Goal: Task Accomplishment & Management: Complete application form

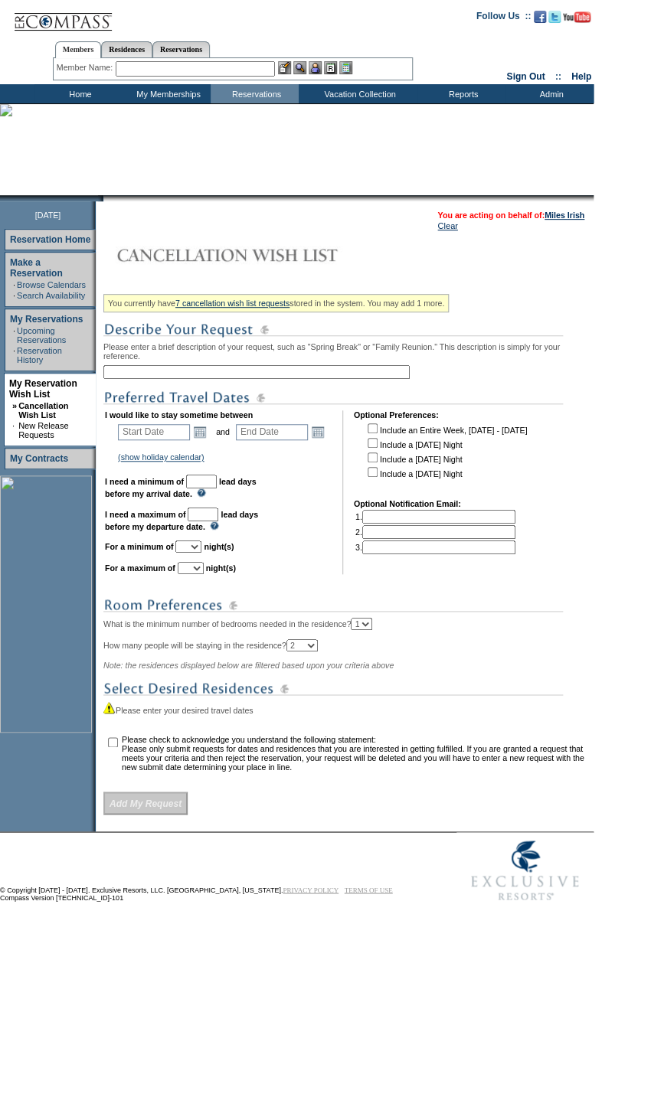
click at [236, 374] on input "text" at bounding box center [256, 372] width 306 height 14
click at [340, 345] on div "You currently have 7 cancellation wish list requests stored in the system. You …" at bounding box center [346, 552] width 486 height 526
drag, startPoint x: 340, startPoint y: 345, endPoint x: 308, endPoint y: 367, distance: 38.0
click at [308, 367] on div "You currently have 7 cancellation wish list requests stored in the system. You …" at bounding box center [346, 552] width 486 height 526
click at [260, 374] on input "text" at bounding box center [256, 372] width 306 height 14
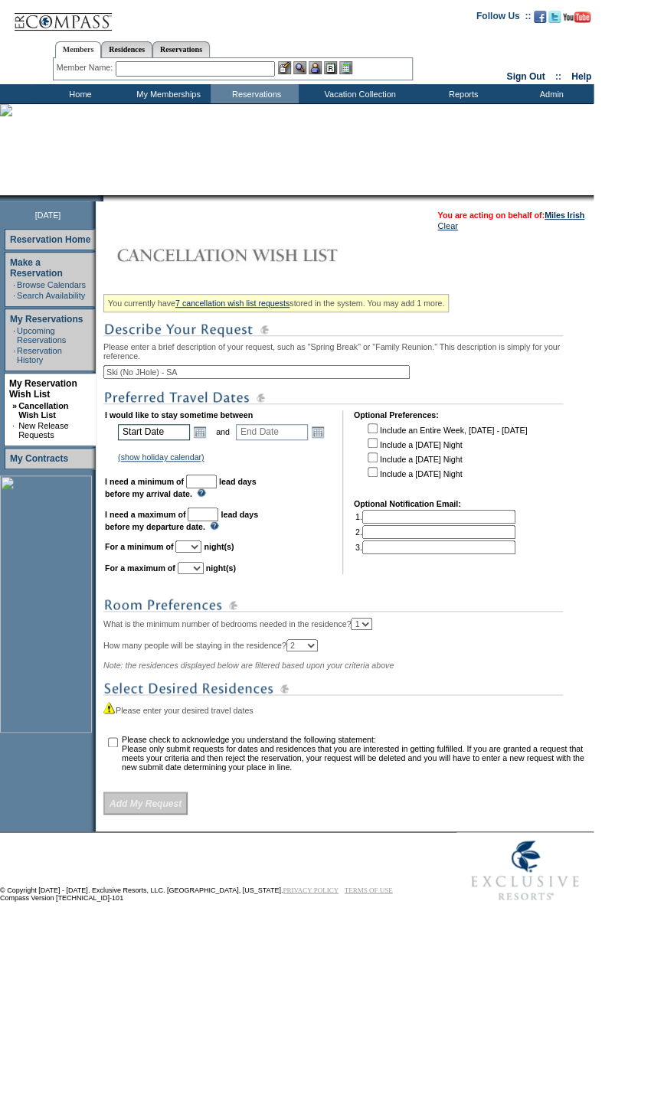
type input "Ski (No JHole) - SA"
click at [171, 438] on input "text" at bounding box center [154, 432] width 72 height 16
type input "Start Date"
click at [199, 440] on link "Open the calendar popup." at bounding box center [199, 431] width 17 height 17
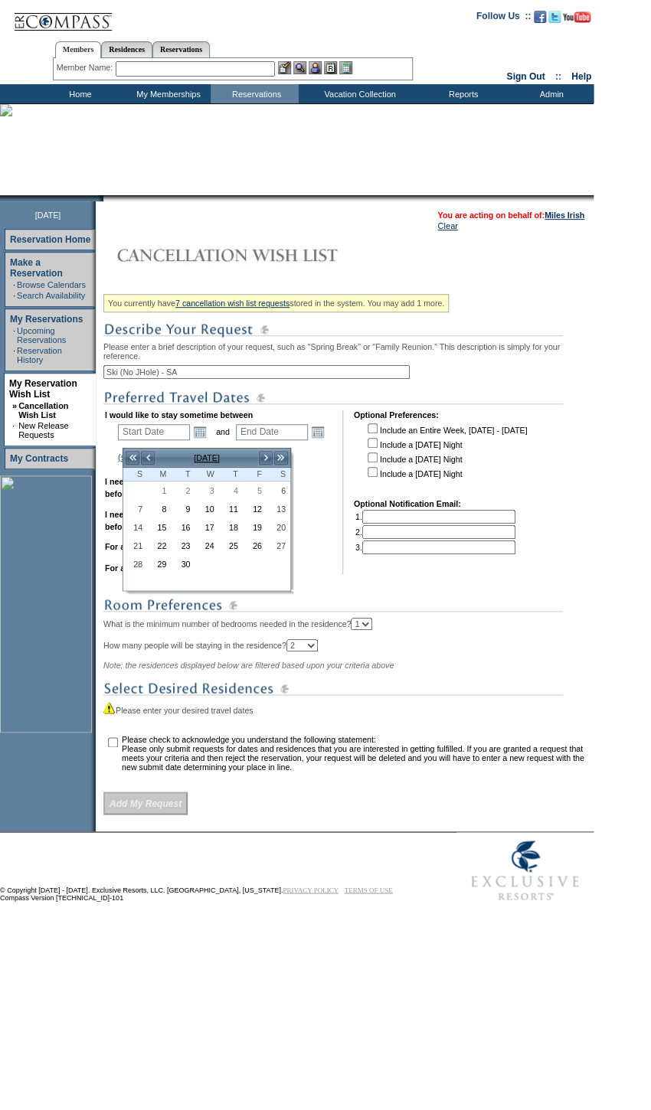
drag, startPoint x: 194, startPoint y: 375, endPoint x: 168, endPoint y: 377, distance: 26.1
click at [168, 377] on input "Ski (No JHole) - SA" at bounding box center [256, 372] width 306 height 14
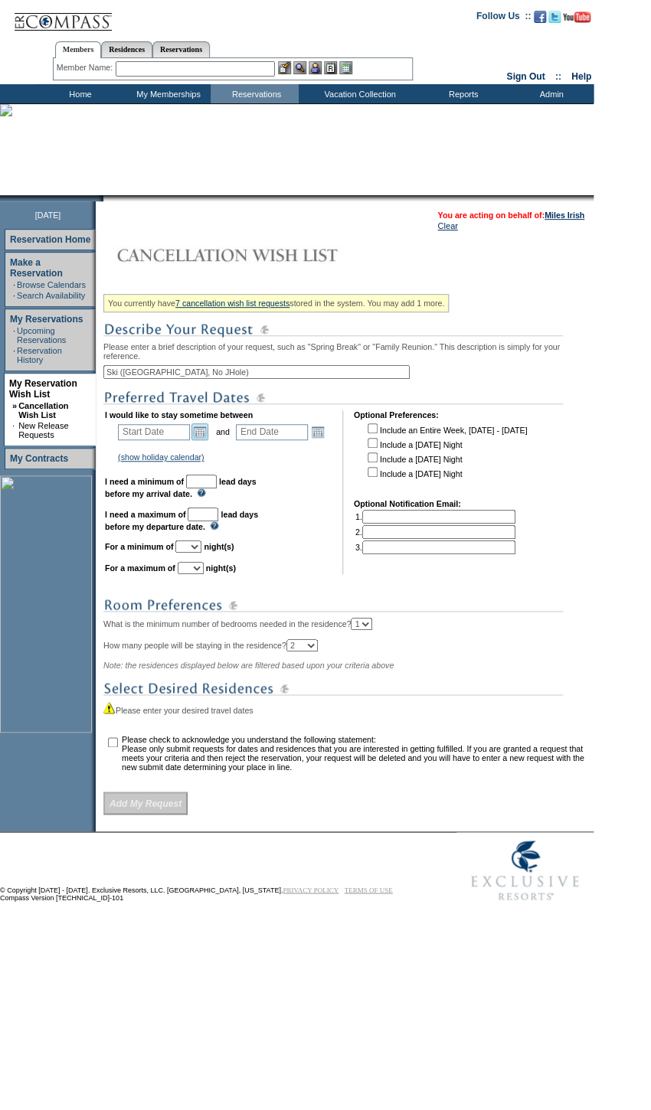
type input "Ski ([GEOGRAPHIC_DATA], No JHole)"
click at [201, 439] on link "Open the calendar popup." at bounding box center [199, 431] width 17 height 17
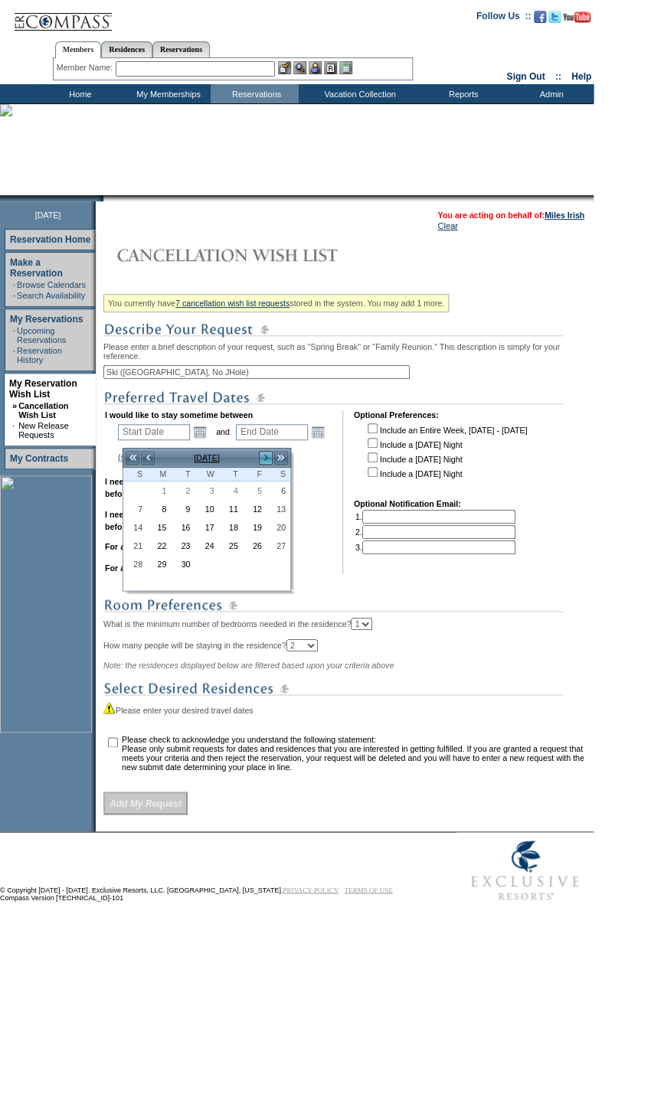
click at [268, 462] on link ">" at bounding box center [265, 457] width 15 height 15
click at [140, 507] on link "4" at bounding box center [135, 509] width 22 height 17
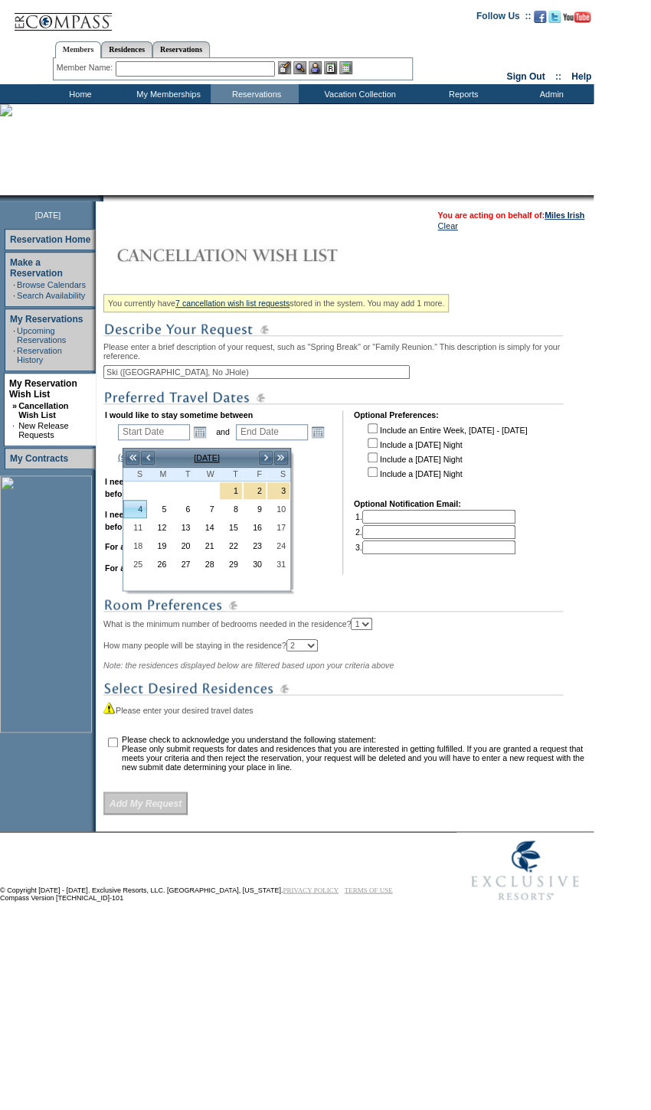
type input "[DATE]"
type input "125"
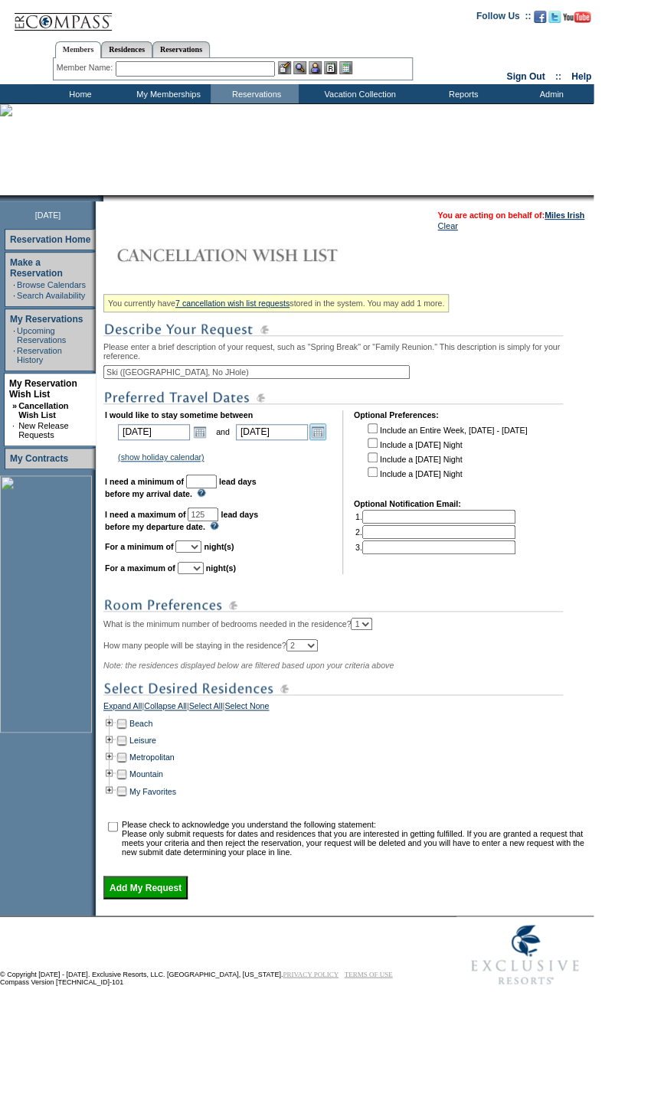
click at [326, 436] on link "Open the calendar popup." at bounding box center [317, 431] width 17 height 17
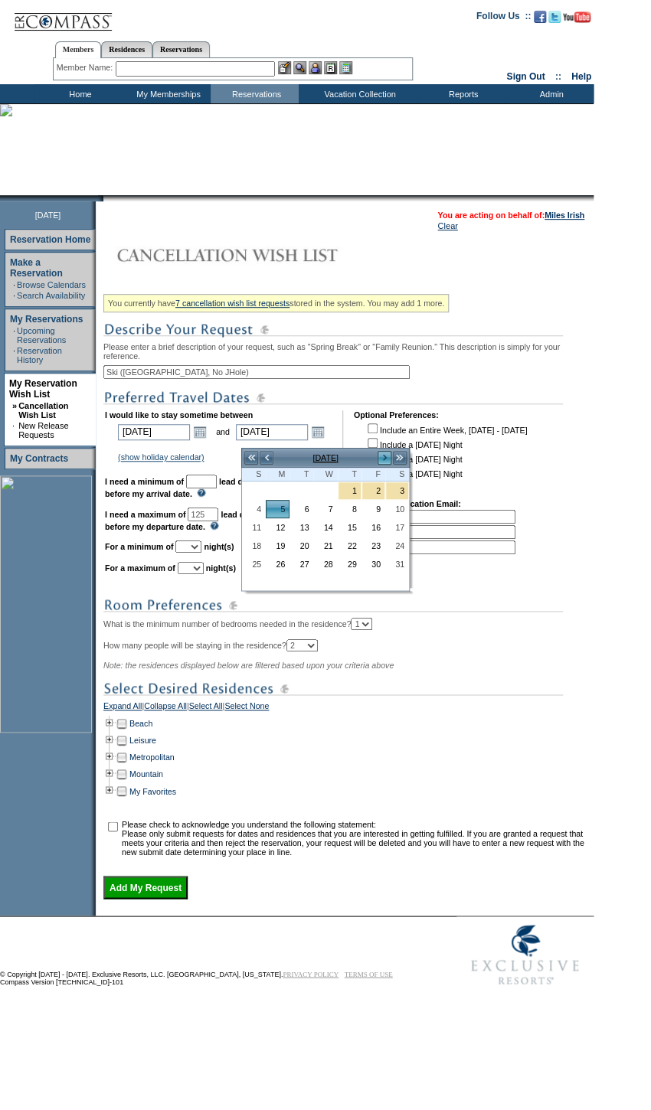
click at [383, 454] on link ">" at bounding box center [384, 457] width 15 height 15
click at [377, 523] on link "13" at bounding box center [373, 525] width 22 height 17
type input "[DATE]"
type input "164"
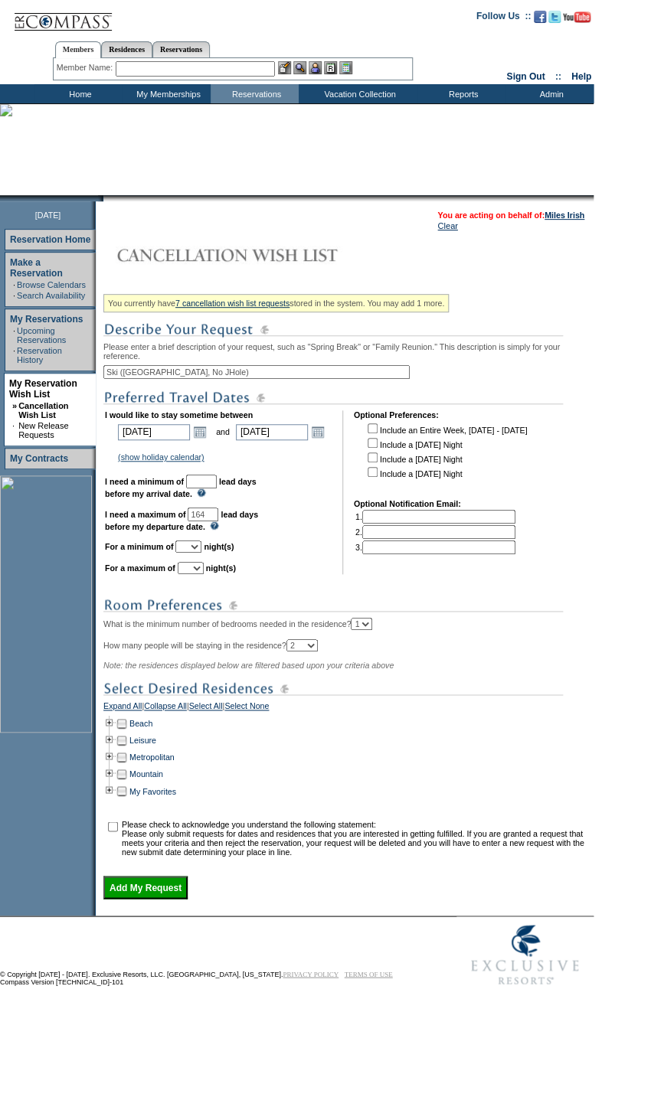
click at [217, 487] on input "text" at bounding box center [201, 482] width 31 height 14
click at [315, 464] on td "(show holiday calendar) [DATE]: [DATE] - [DATE] Christmas: [DATE] - [DATE] New …" at bounding box center [223, 457] width 214 height 14
click at [202, 438] on link "Open the calendar popup." at bounding box center [199, 431] width 17 height 17
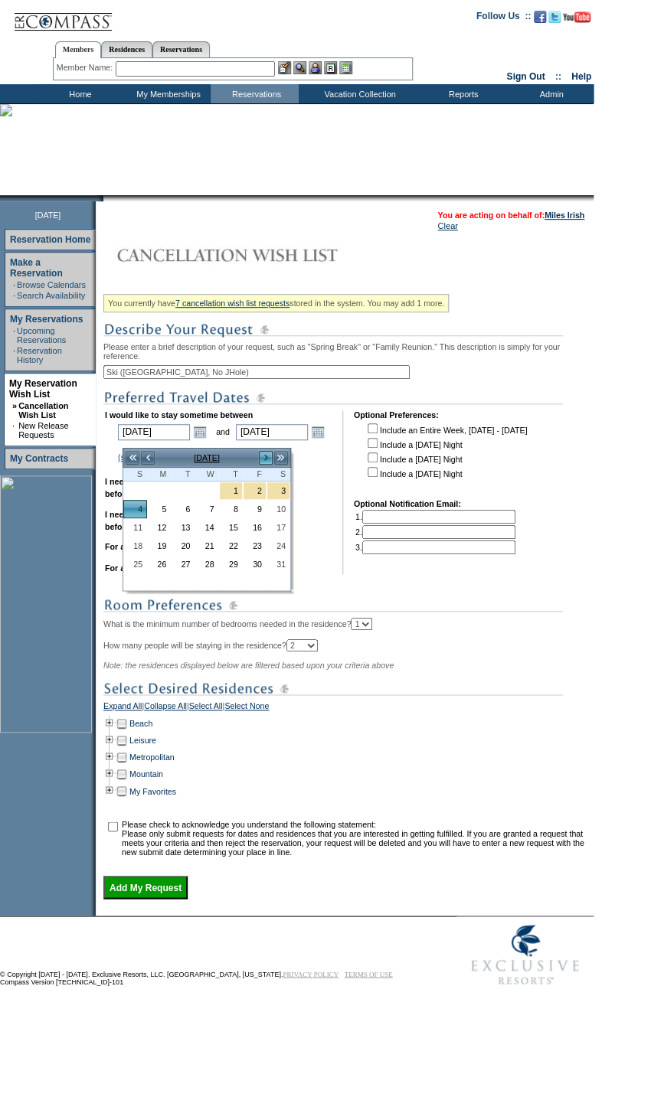
click at [262, 455] on link ">" at bounding box center [265, 457] width 15 height 15
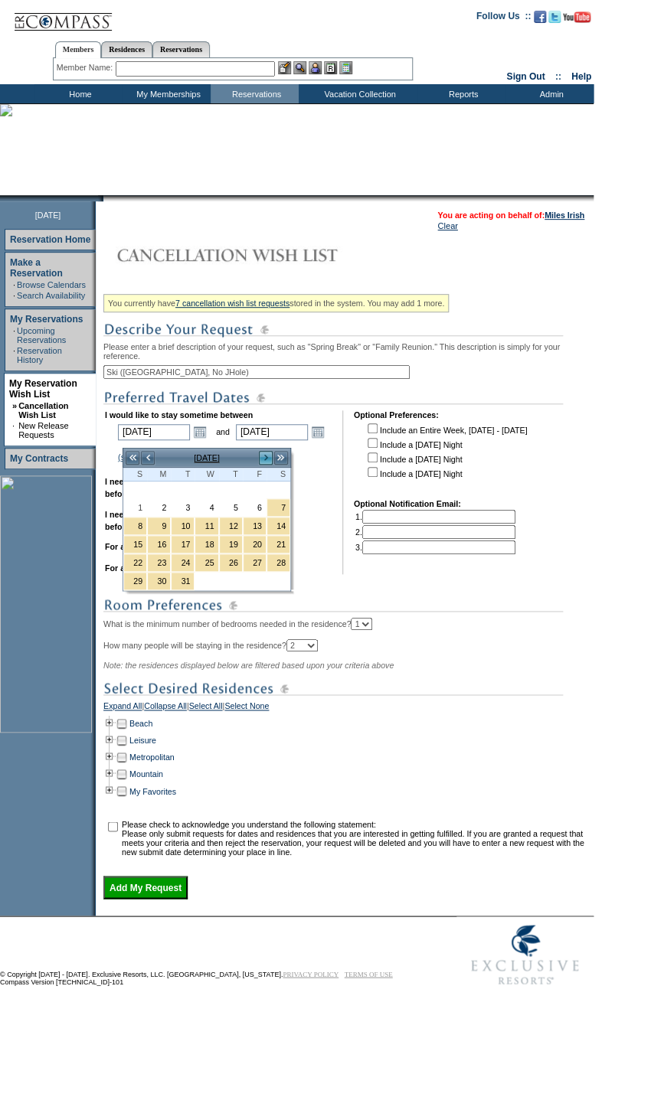
click at [262, 455] on link ">" at bounding box center [265, 457] width 15 height 15
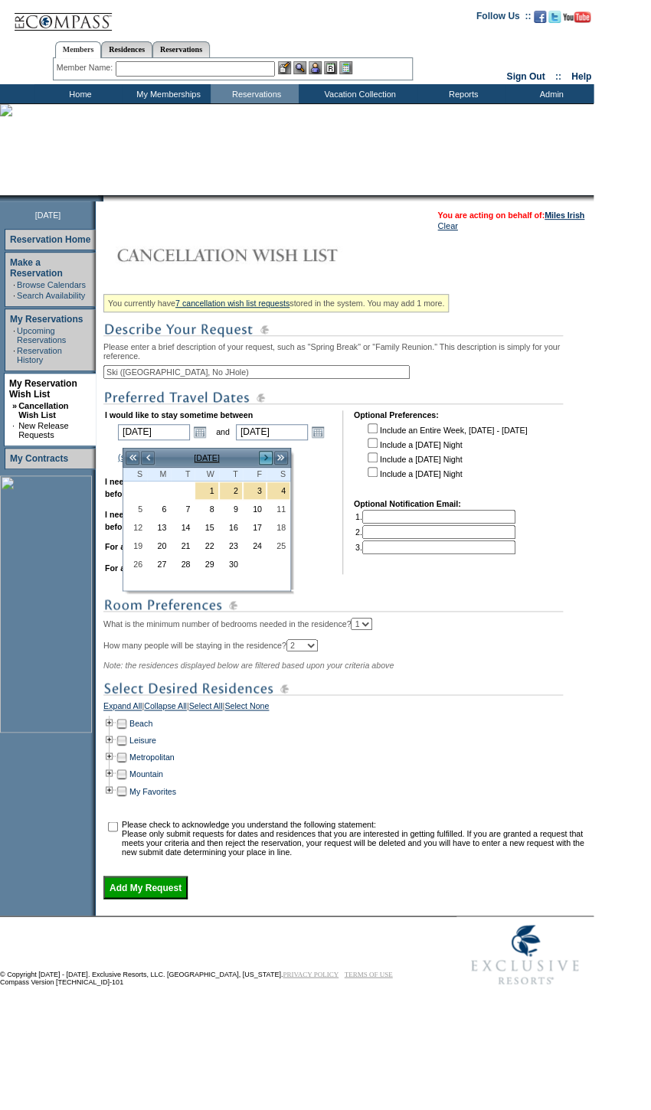
click at [262, 455] on link ">" at bounding box center [265, 457] width 15 height 15
click at [263, 455] on link ">" at bounding box center [265, 457] width 15 height 15
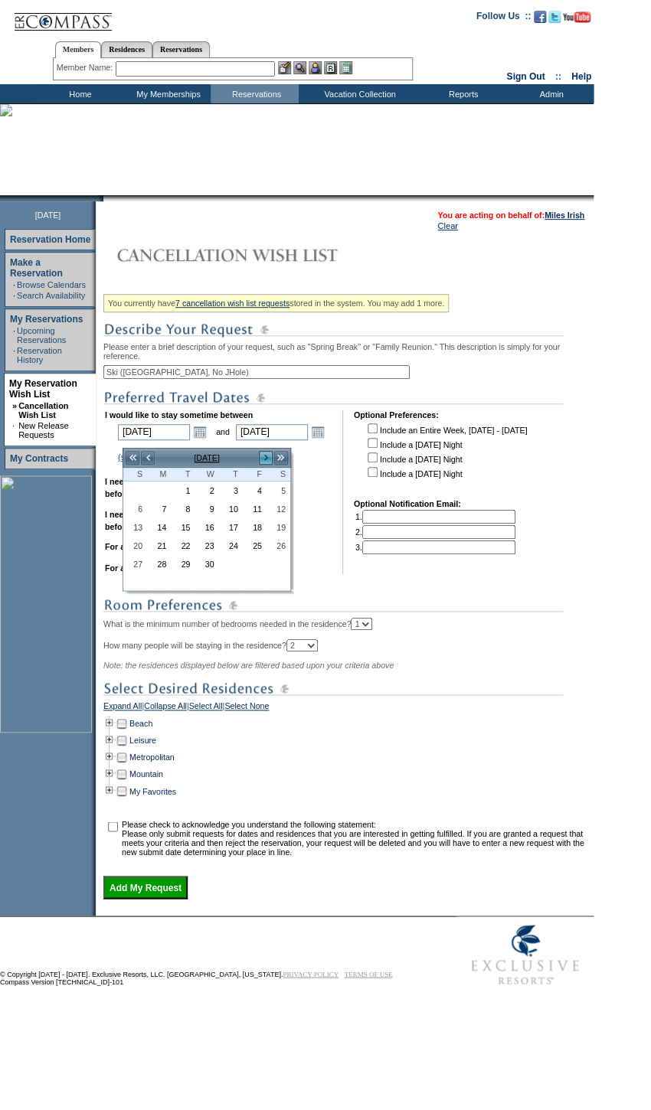
click at [263, 455] on link ">" at bounding box center [265, 457] width 15 height 15
click at [132, 512] on link "3" at bounding box center [135, 509] width 22 height 17
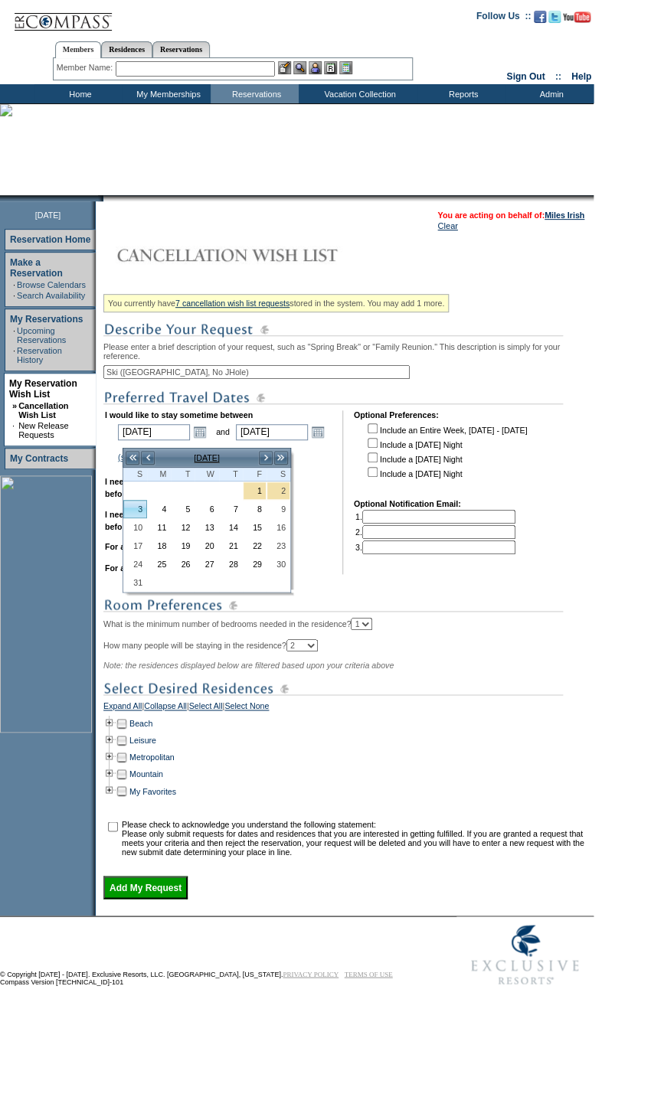
type input "[DATE]"
type input "489"
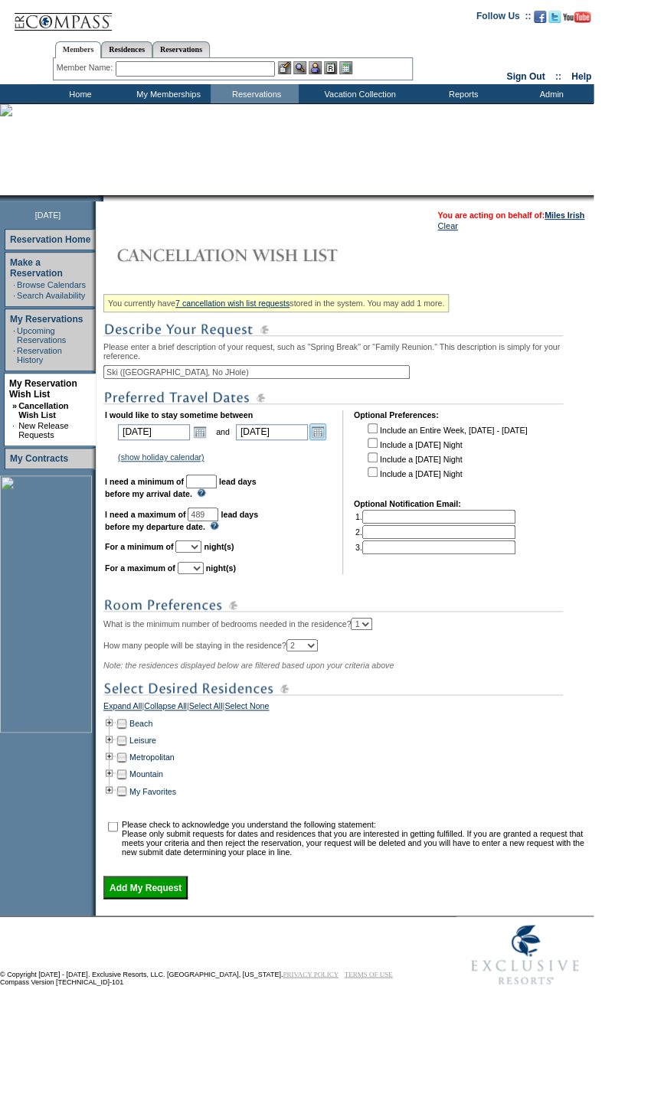
click at [324, 440] on link "Open the calendar popup." at bounding box center [317, 431] width 17 height 17
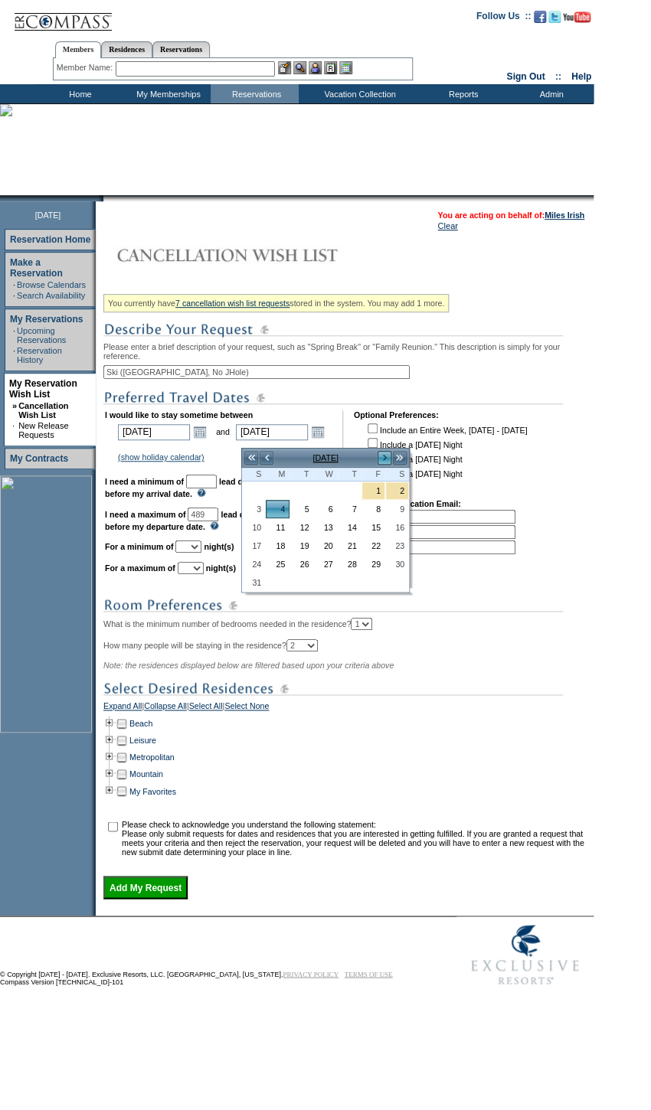
click at [384, 456] on link ">" at bounding box center [384, 457] width 15 height 15
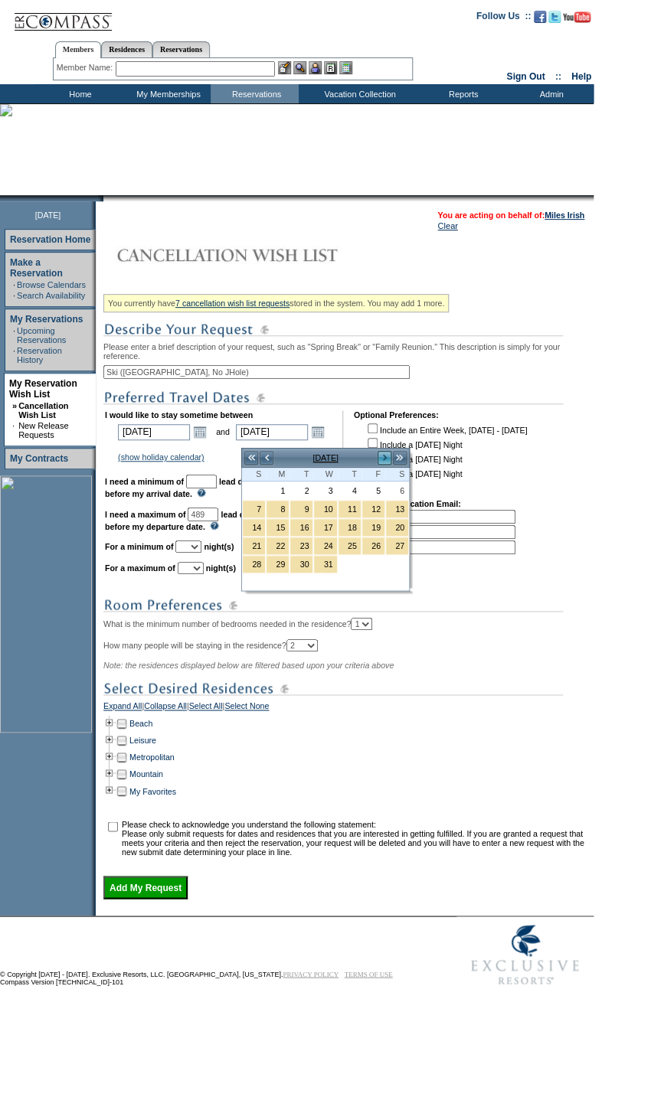
click at [384, 456] on link ">" at bounding box center [384, 457] width 15 height 15
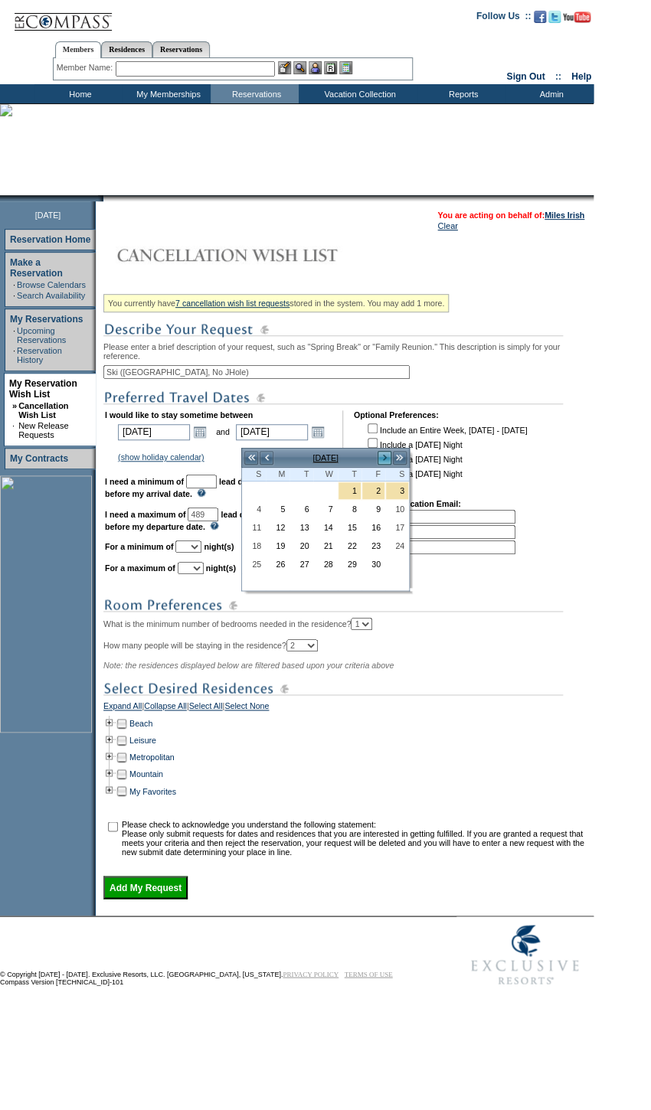
click at [384, 456] on link ">" at bounding box center [384, 457] width 15 height 15
click at [272, 458] on link "<" at bounding box center [266, 457] width 15 height 15
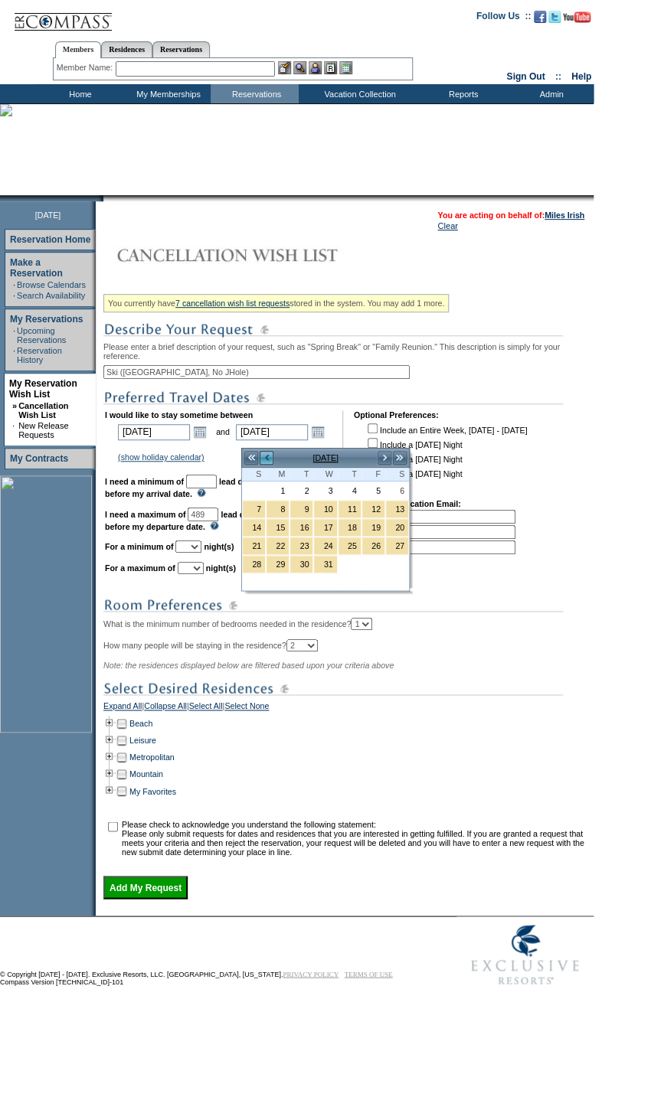
click at [272, 458] on link "<" at bounding box center [266, 457] width 15 height 15
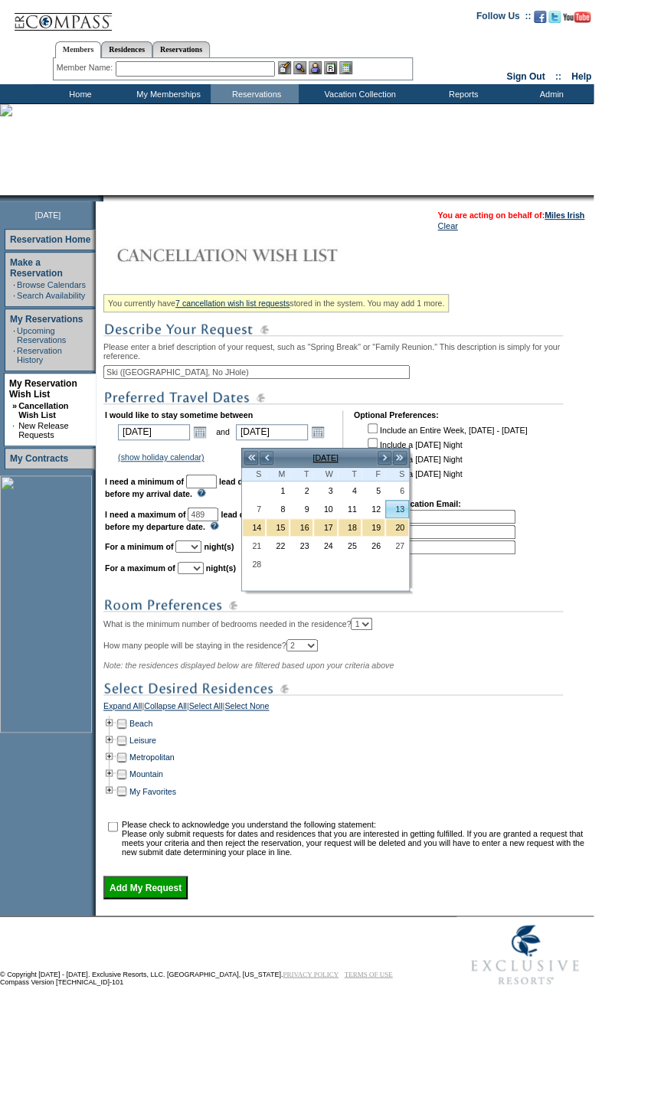
click at [396, 509] on link "13" at bounding box center [397, 509] width 22 height 17
type input "[DATE]"
type input "529"
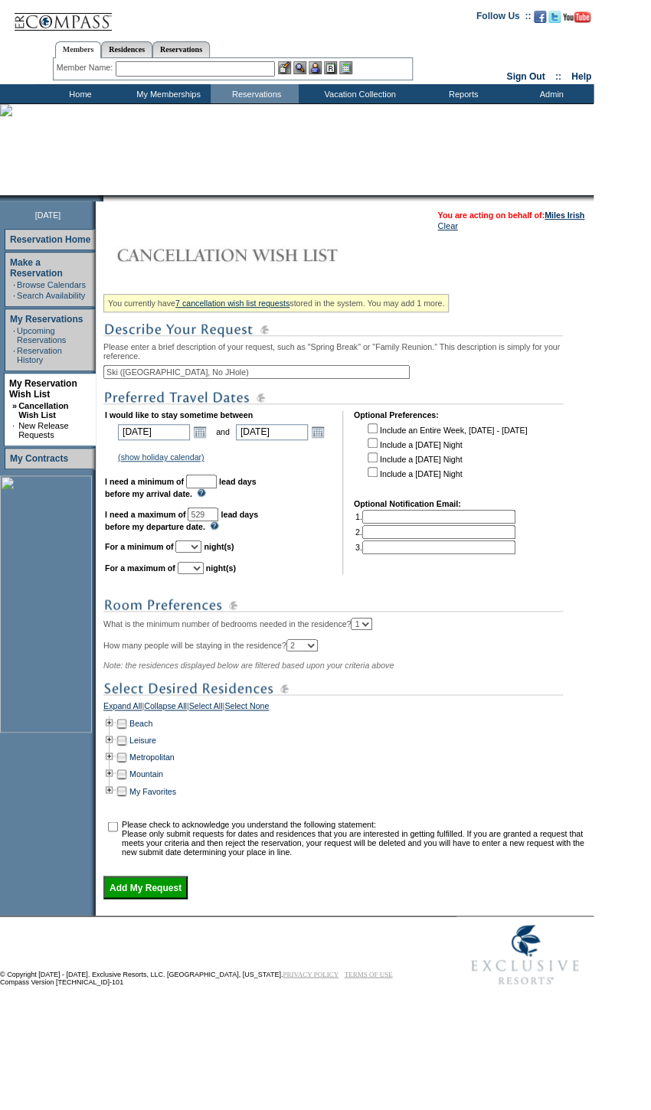
click at [217, 487] on input "text" at bounding box center [201, 482] width 31 height 14
type input "30"
drag, startPoint x: 229, startPoint y: 523, endPoint x: 180, endPoint y: 516, distance: 49.5
click at [180, 516] on td "I would like to stay sometime between [DATE] [DATE] Open the calendar popup. <<…" at bounding box center [218, 492] width 227 height 164
type input "90"
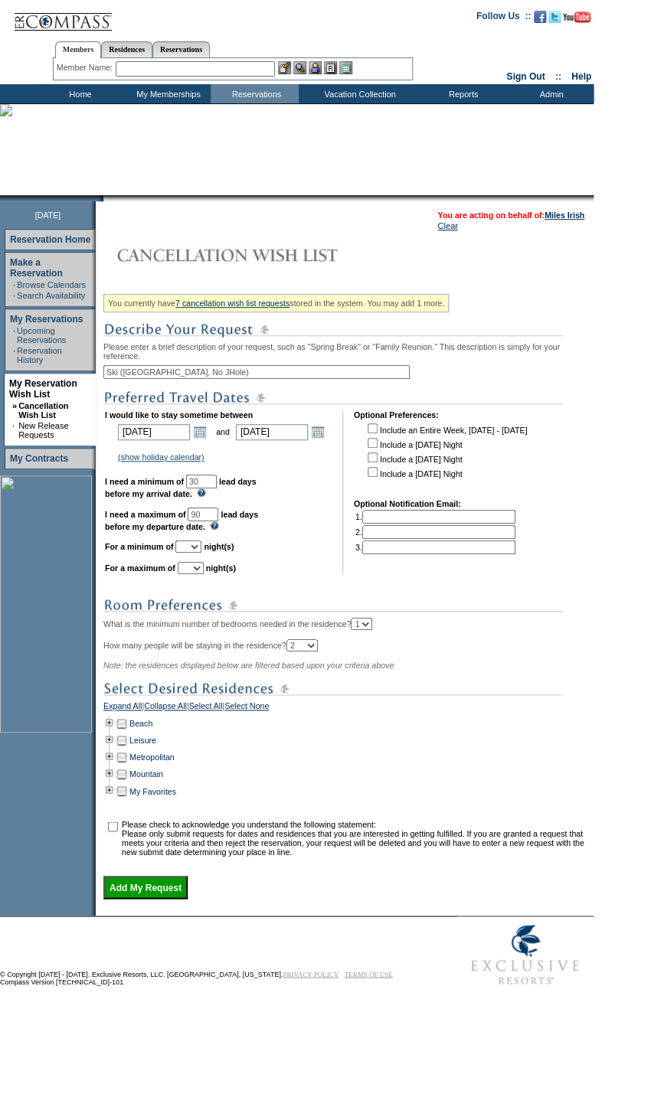
click at [297, 479] on td "I would like to stay sometime between [DATE] [DATE] Open the calendar popup. <<…" at bounding box center [218, 492] width 227 height 164
click at [201, 553] on select "1 2 3 4 5 6 7 8 9 10 11 12 13 14" at bounding box center [188, 546] width 26 height 12
select select "4"
click at [194, 553] on select "1 2 3 4 5 6 7 8 9 10 11 12 13 14" at bounding box center [188, 546] width 26 height 12
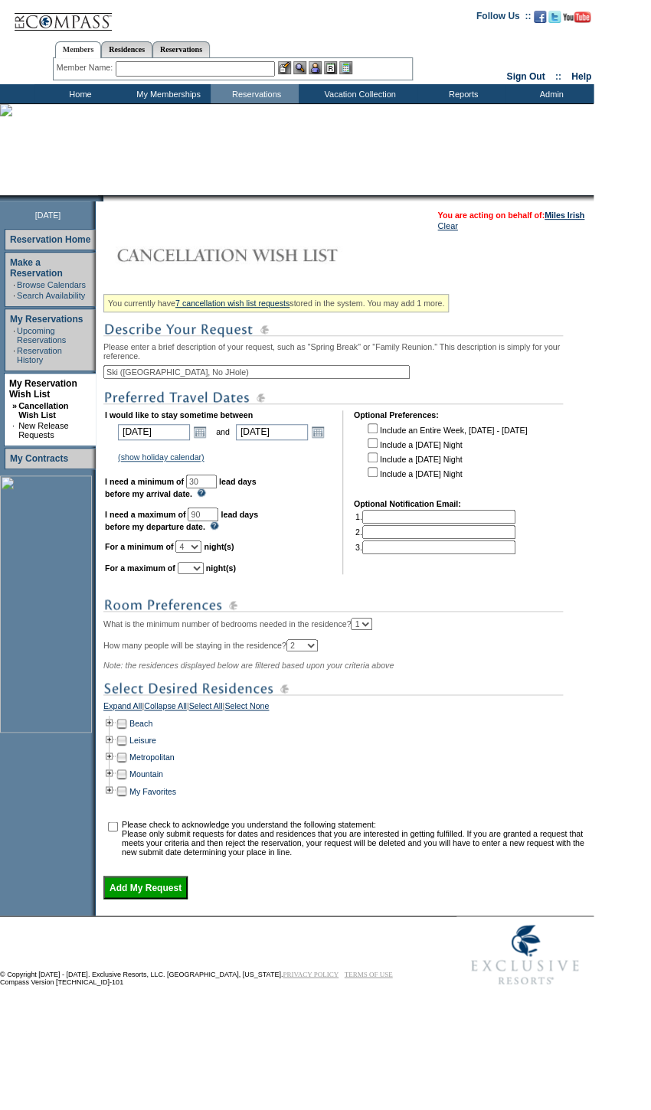
click at [204, 574] on select "1 2 3 4 5 6 7 8 9 10 11 12 13 14" at bounding box center [191, 568] width 26 height 12
select select "7"
click at [196, 574] on select "1 2 3 4 5 6 7 8 9 10 11 12 13 14" at bounding box center [191, 568] width 26 height 12
click at [112, 782] on td at bounding box center [109, 773] width 12 height 17
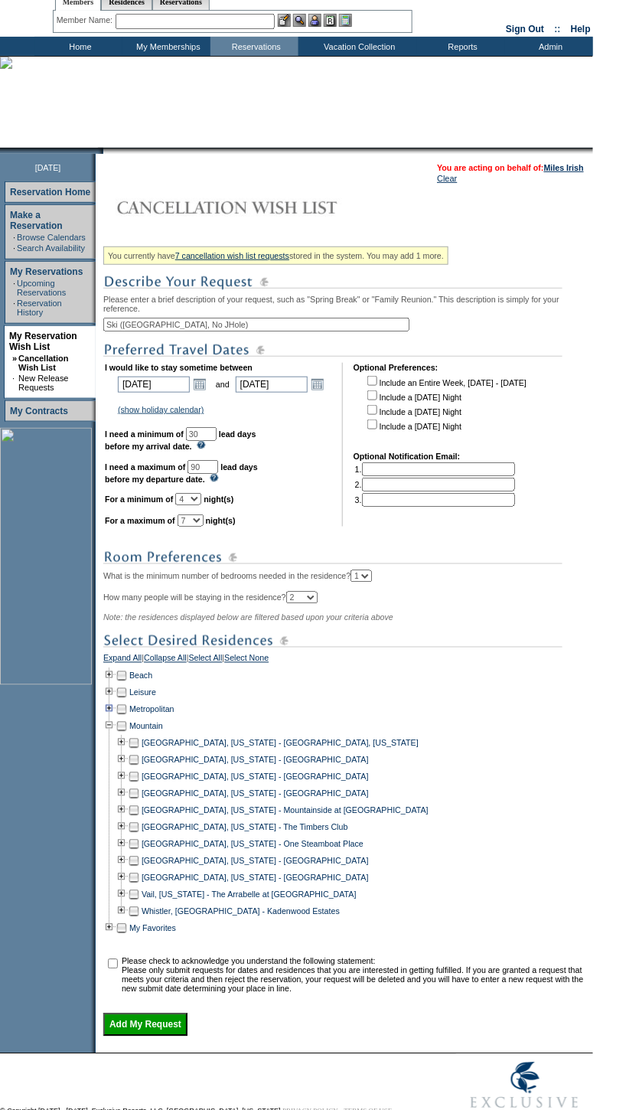
scroll to position [119, 0]
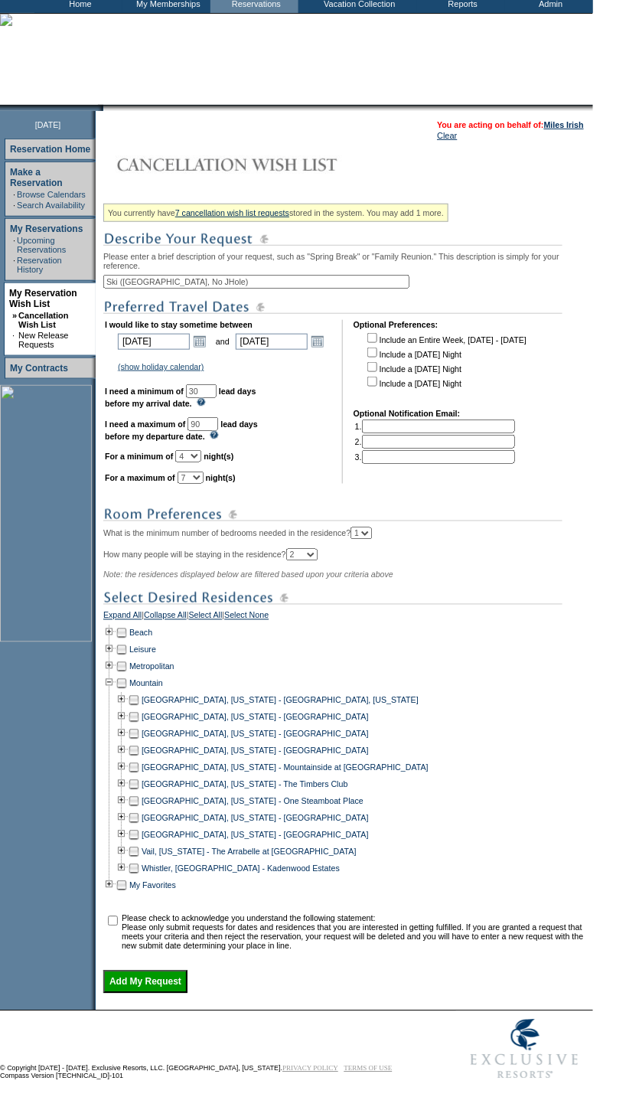
click at [128, 675] on td at bounding box center [122, 683] width 12 height 17
click at [139, 742] on td at bounding box center [134, 750] width 12 height 17
click at [118, 916] on input "checkbox" at bounding box center [113, 921] width 10 height 10
checkbox input "true"
click at [177, 977] on input "Add My Request" at bounding box center [145, 982] width 84 height 23
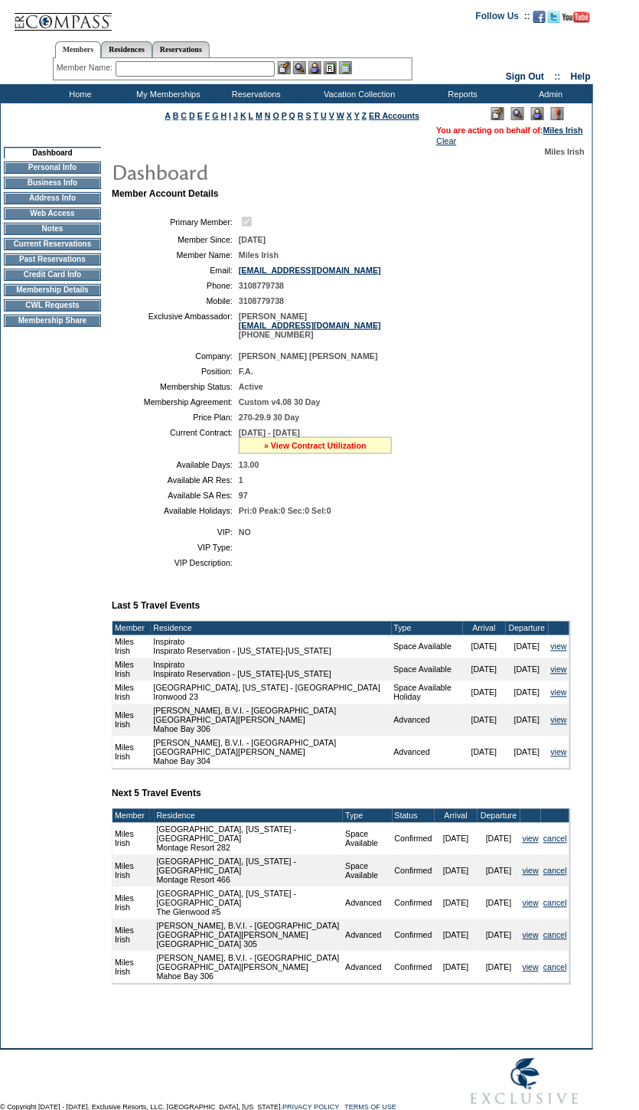
click at [351, 450] on link "» View Contract Utilization" at bounding box center [315, 445] width 103 height 9
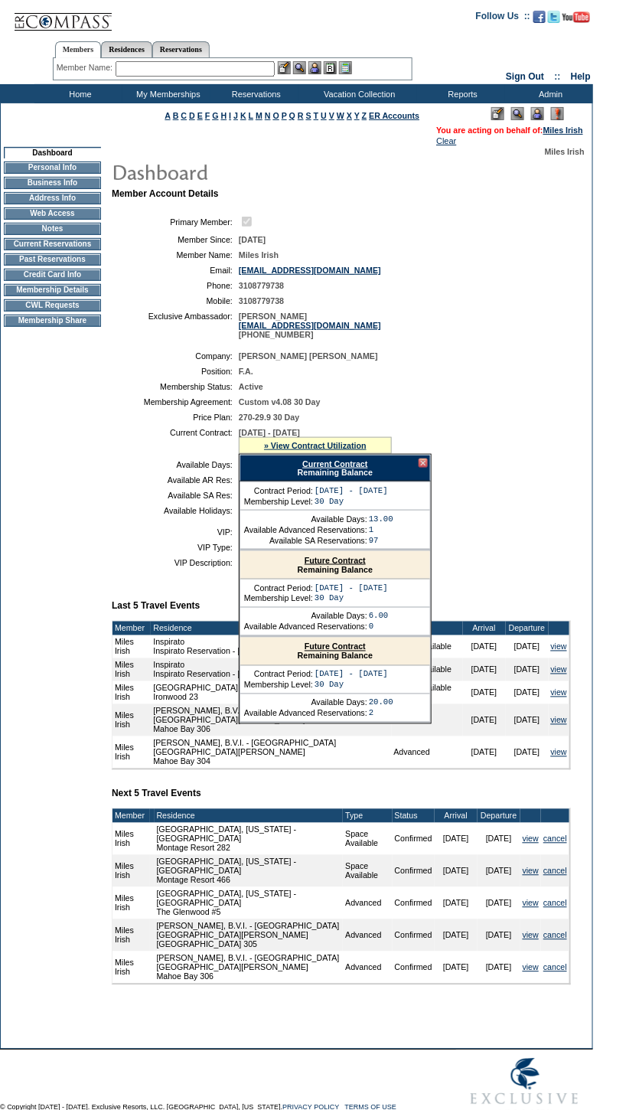
click at [363, 478] on div "Current Contract Remaining Balance" at bounding box center [335, 468] width 191 height 27
click at [358, 468] on link "Current Contract" at bounding box center [334, 463] width 65 height 9
click at [323, 468] on link "Current Contract" at bounding box center [334, 463] width 65 height 9
click at [52, 296] on td "Membership Details" at bounding box center [52, 290] width 97 height 12
